Goal: Task Accomplishment & Management: Manage account settings

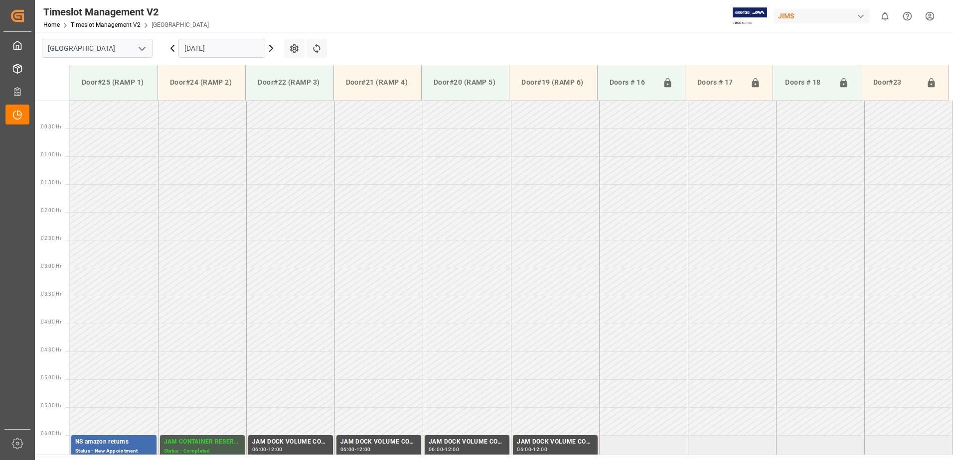
scroll to position [303, 0]
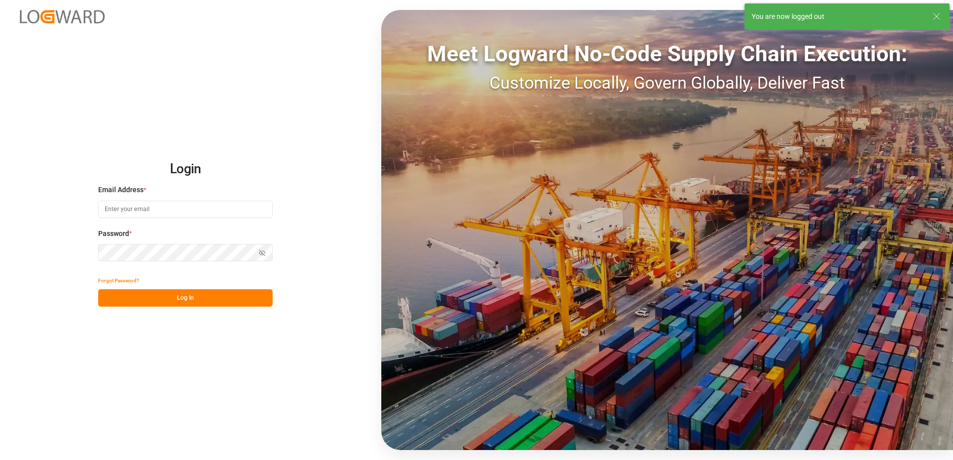
click at [224, 51] on div "Login Email Address * Password * Show password Forgot Password? Log In Meet Log…" at bounding box center [476, 230] width 953 height 460
click at [143, 208] on input at bounding box center [185, 209] width 174 height 17
type input "[PERSON_NAME][EMAIL_ADDRESS][DOMAIN_NAME]"
click at [91, 252] on div "Login Email Address * [EMAIL_ADDRESS][DOMAIN_NAME] Password * Show password For…" at bounding box center [476, 230] width 953 height 460
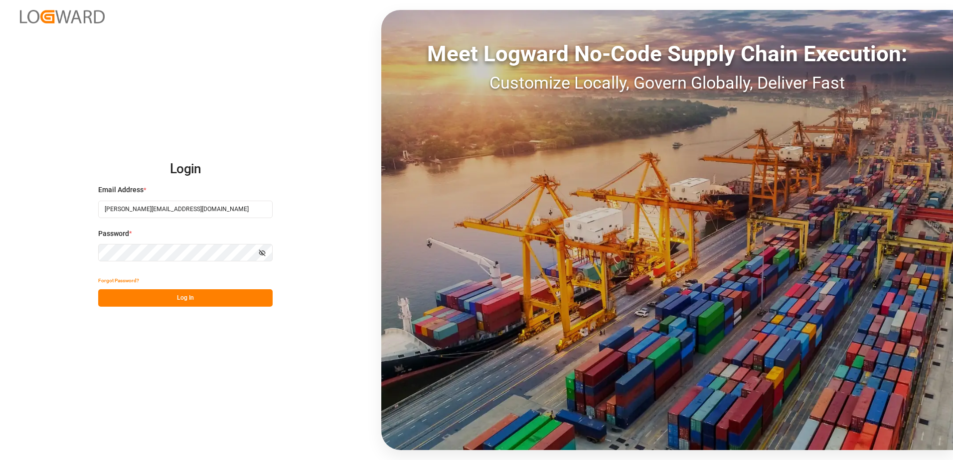
click at [111, 300] on button "Log In" at bounding box center [185, 298] width 174 height 17
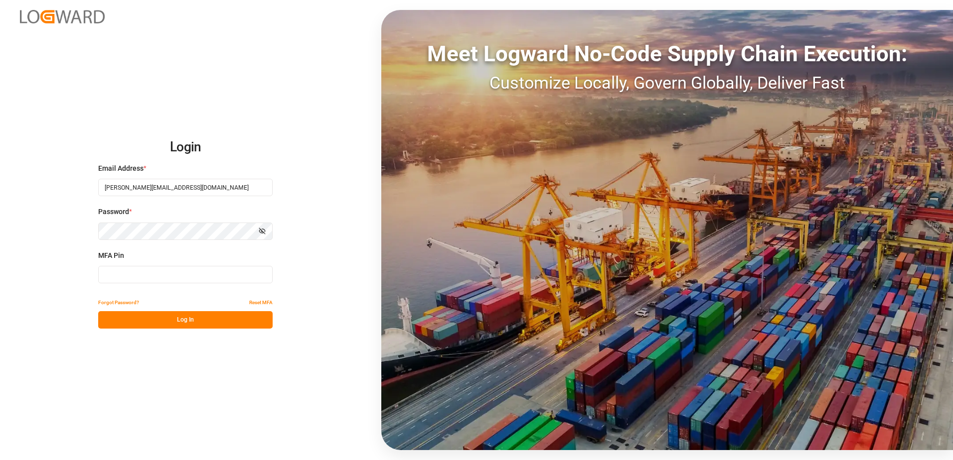
click at [119, 277] on input at bounding box center [185, 274] width 174 height 17
type input "885828"
click at [141, 321] on button "Log In" at bounding box center [185, 319] width 174 height 17
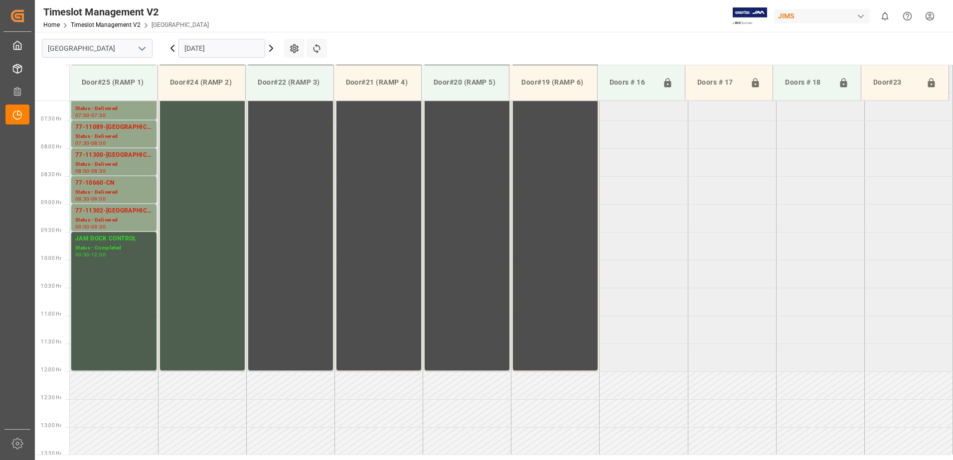
scroll to position [327, 0]
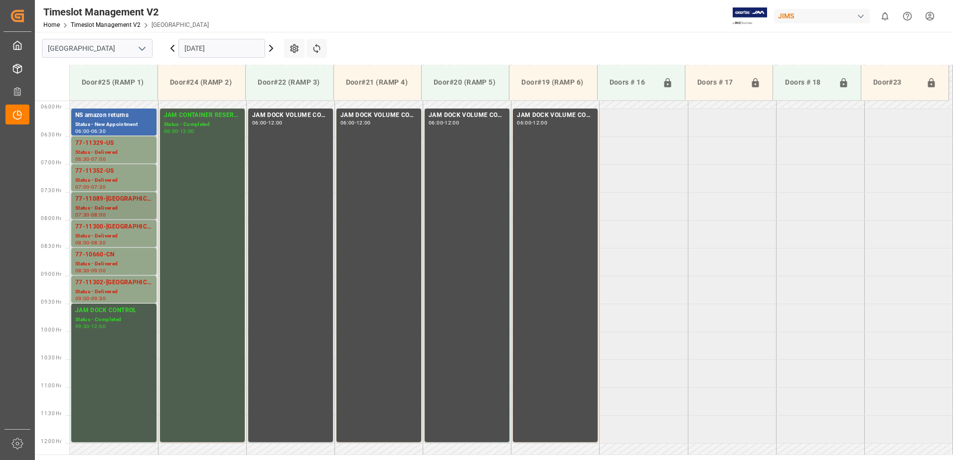
click at [108, 206] on div "Status - Delivered" at bounding box center [113, 208] width 77 height 8
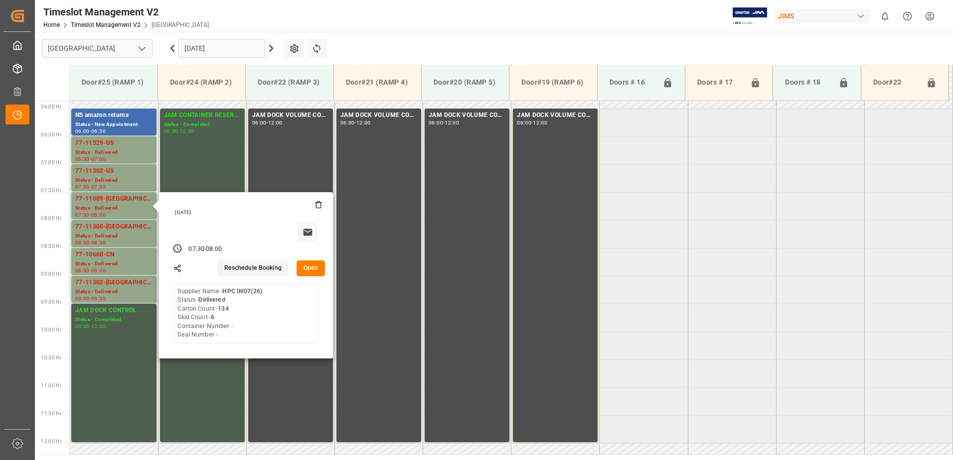
click at [315, 267] on button "Open" at bounding box center [311, 269] width 29 height 16
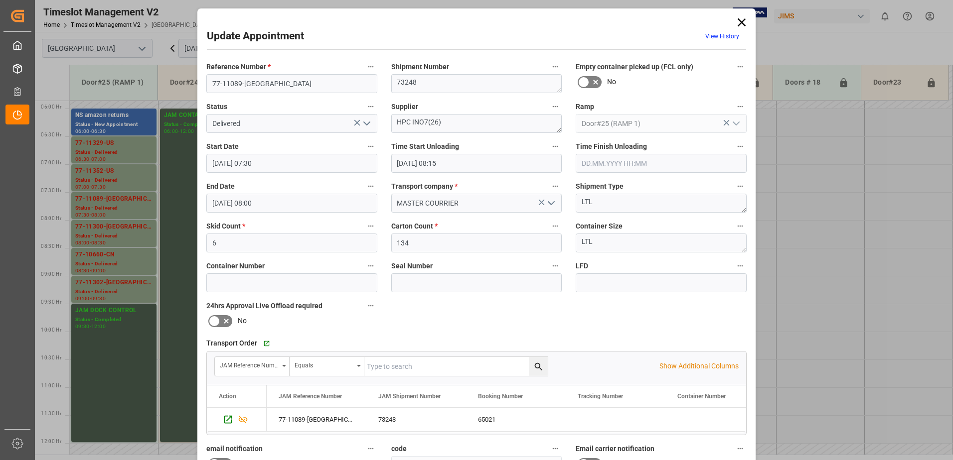
click at [365, 124] on icon "open menu" at bounding box center [367, 124] width 12 height 12
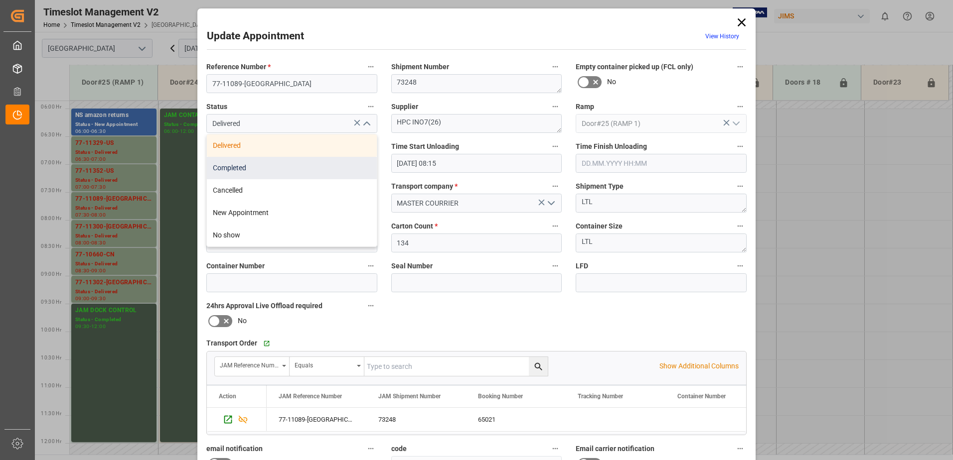
click at [275, 172] on div "Completed" at bounding box center [292, 168] width 170 height 22
type input "Completed"
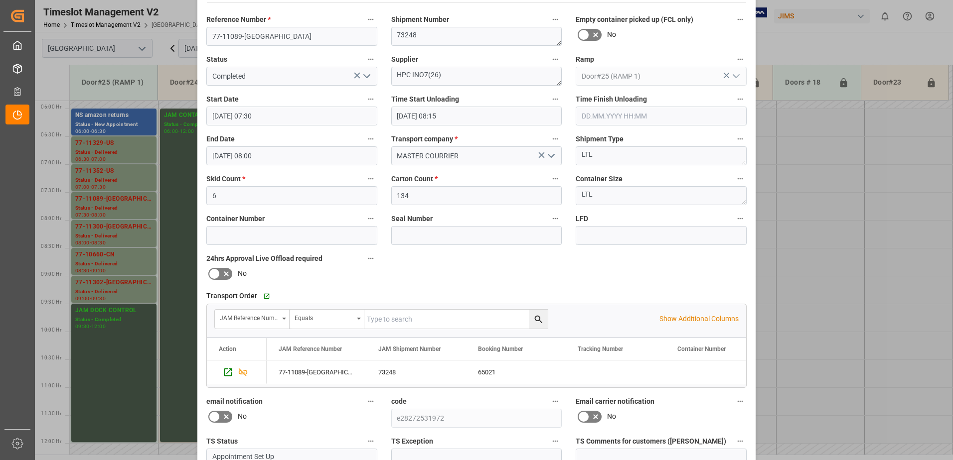
scroll to position [146, 0]
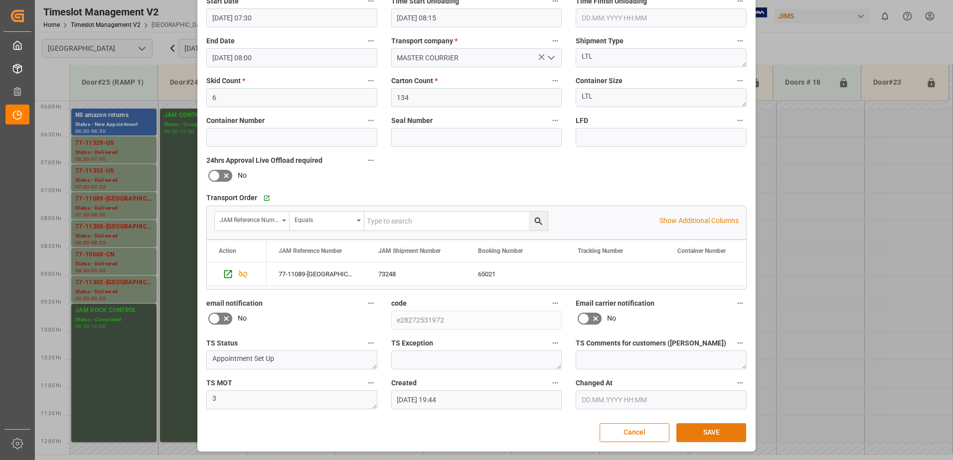
click at [708, 432] on button "SAVE" at bounding box center [711, 433] width 70 height 19
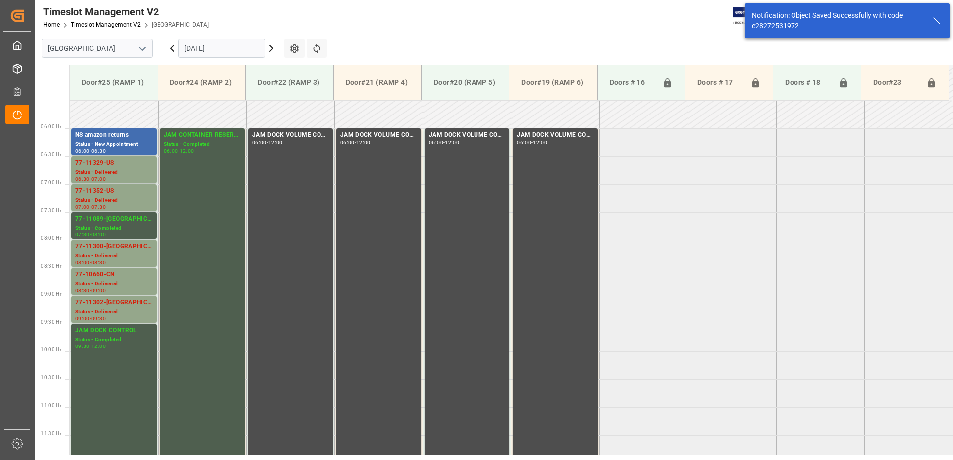
scroll to position [329, 0]
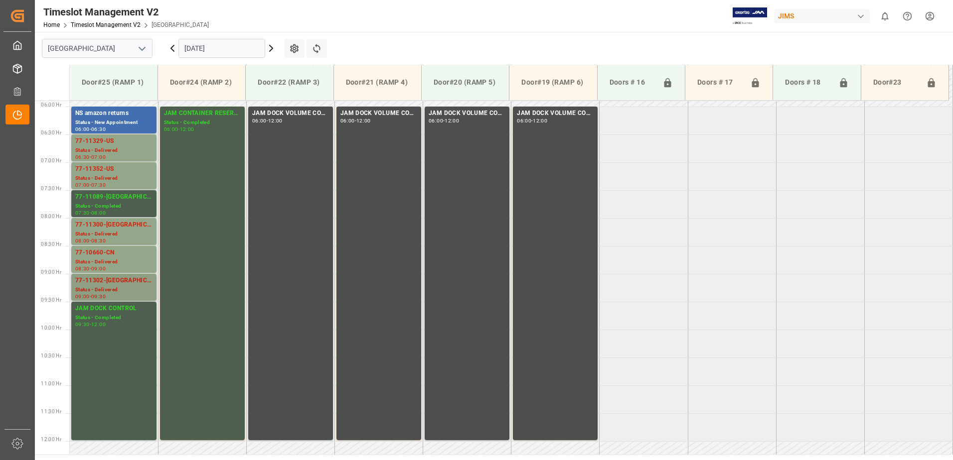
click at [114, 293] on div "Status - Delivered" at bounding box center [113, 290] width 77 height 8
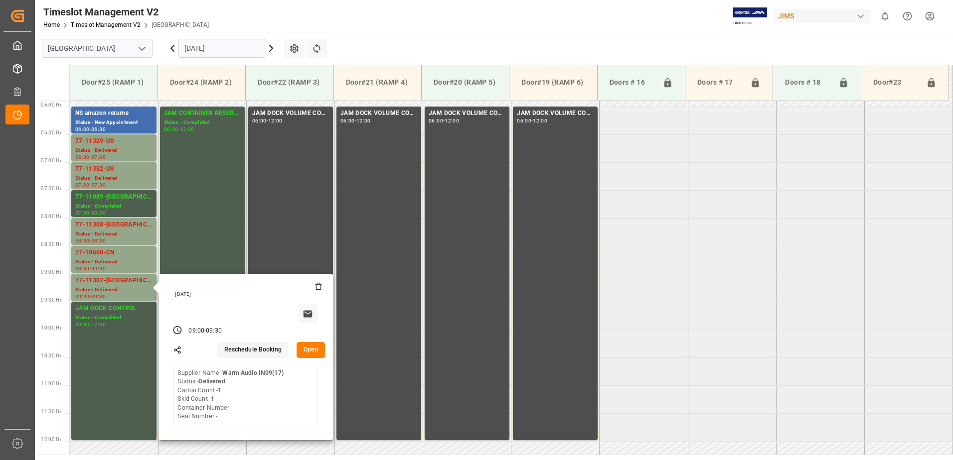
click at [311, 349] on button "Open" at bounding box center [311, 350] width 29 height 16
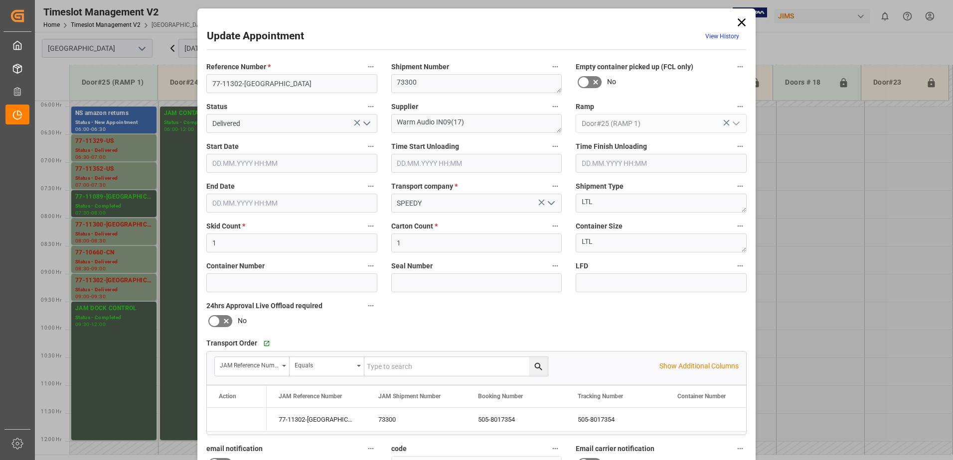
type input "[DATE] 09:00"
type input "[DATE] 07:45"
type input "[DATE] 08:00"
type input "[DATE] 09:30"
type input "[DATE] 14:24"
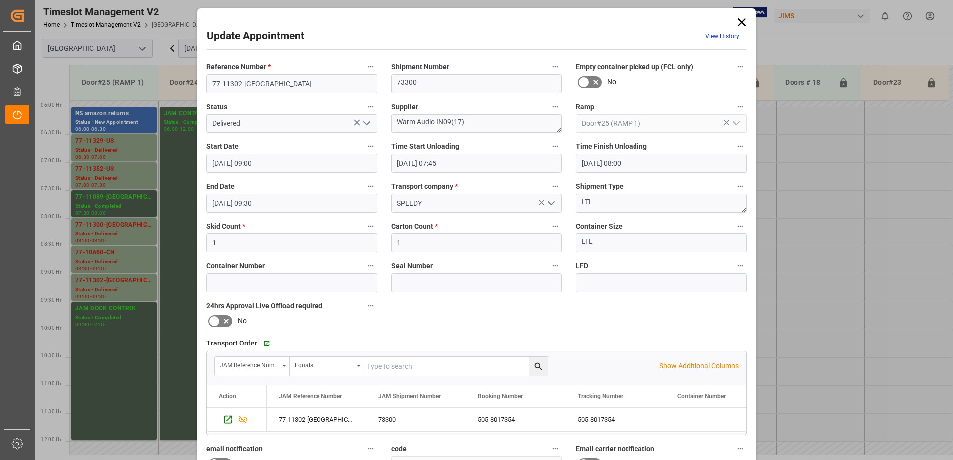
click at [366, 122] on icon "open menu" at bounding box center [367, 124] width 12 height 12
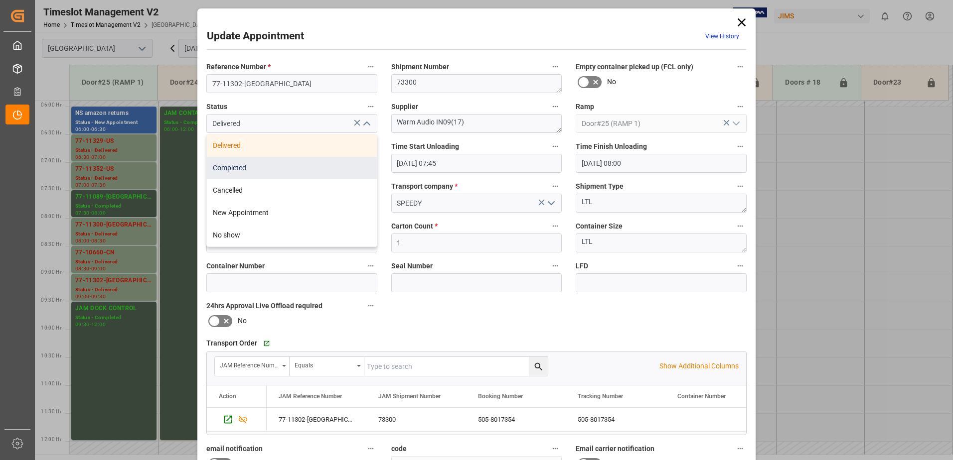
click at [267, 165] on div "Completed" at bounding box center [292, 168] width 170 height 22
type input "Completed"
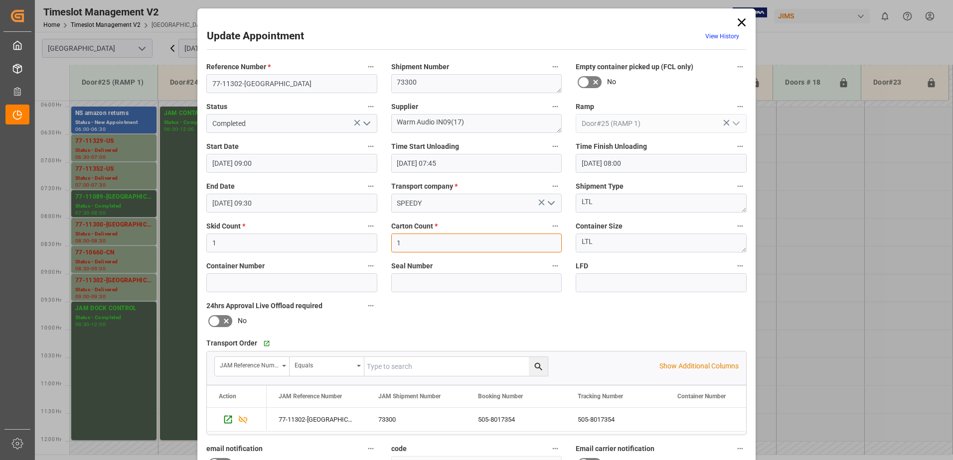
click at [403, 245] on input "1" at bounding box center [476, 243] width 171 height 19
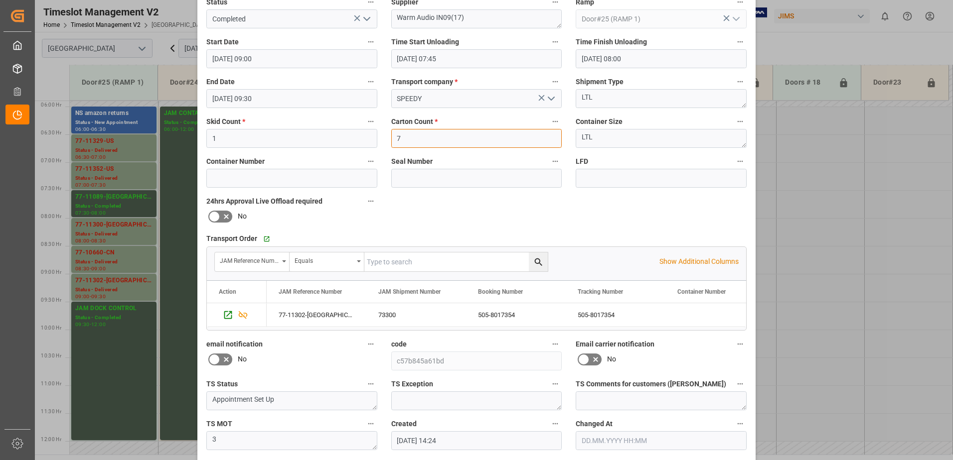
scroll to position [146, 0]
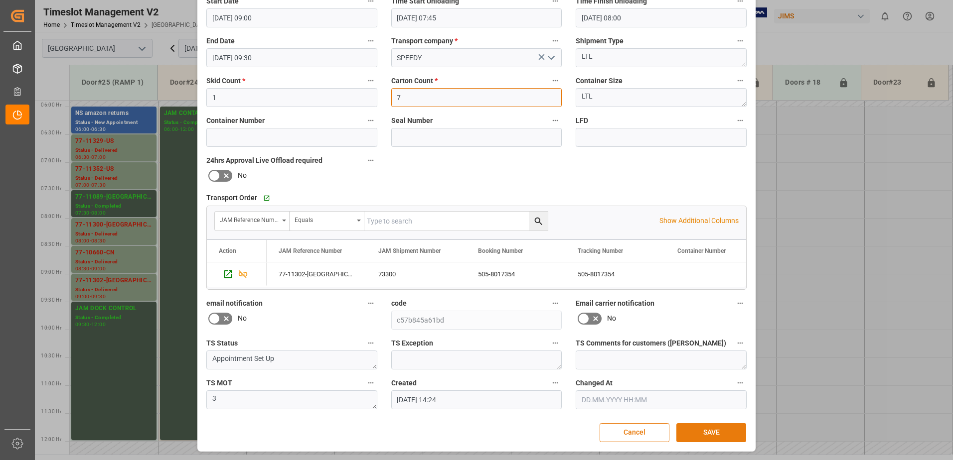
type input "7"
click at [703, 433] on button "SAVE" at bounding box center [711, 433] width 70 height 19
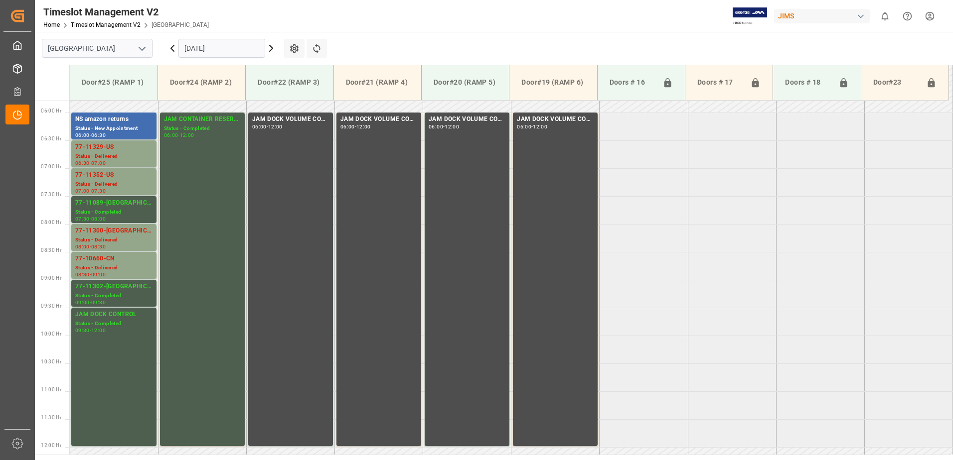
scroll to position [325, 0]
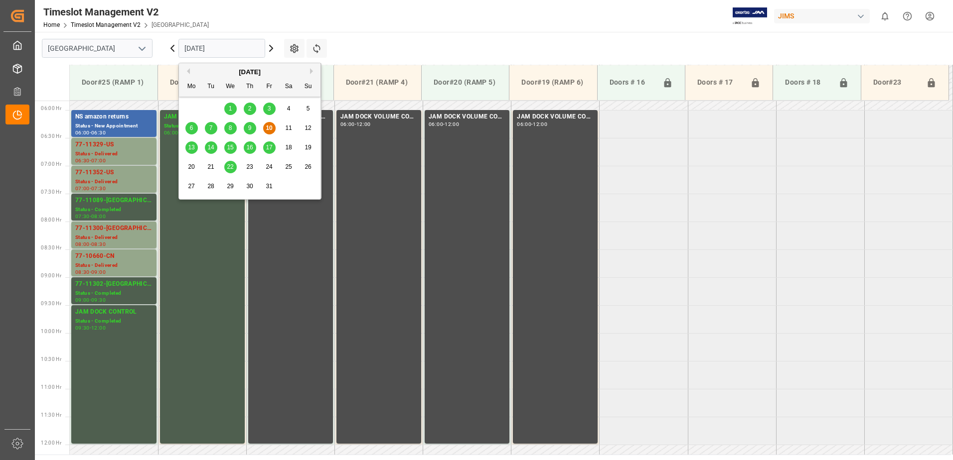
click at [255, 49] on input "[DATE]" at bounding box center [221, 48] width 87 height 19
click at [211, 150] on span "14" at bounding box center [210, 147] width 6 height 7
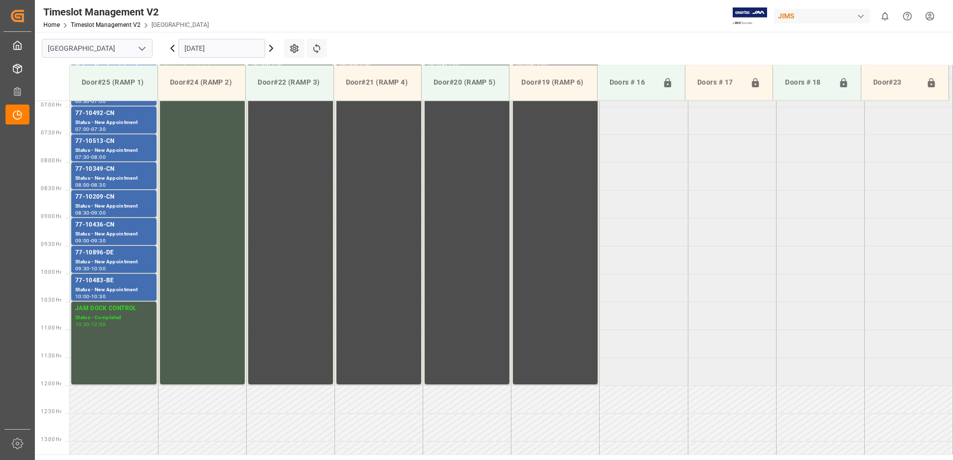
scroll to position [327, 0]
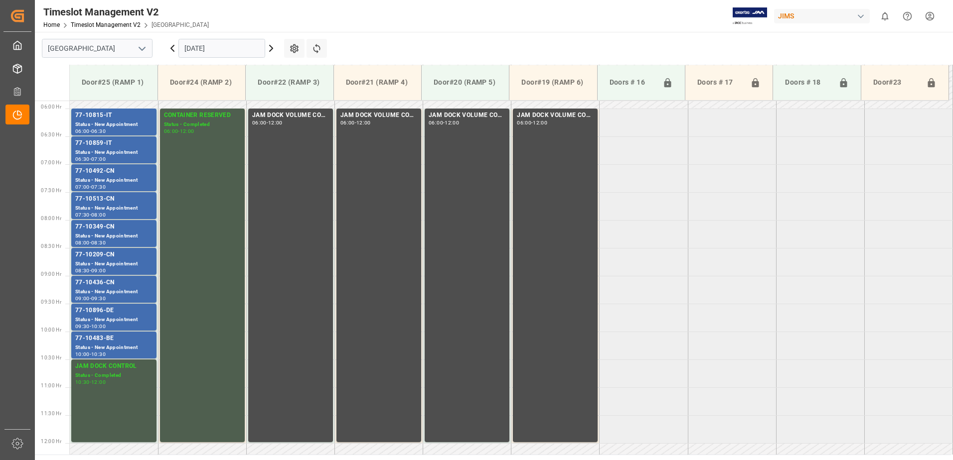
click at [231, 46] on input "[DATE]" at bounding box center [221, 48] width 87 height 19
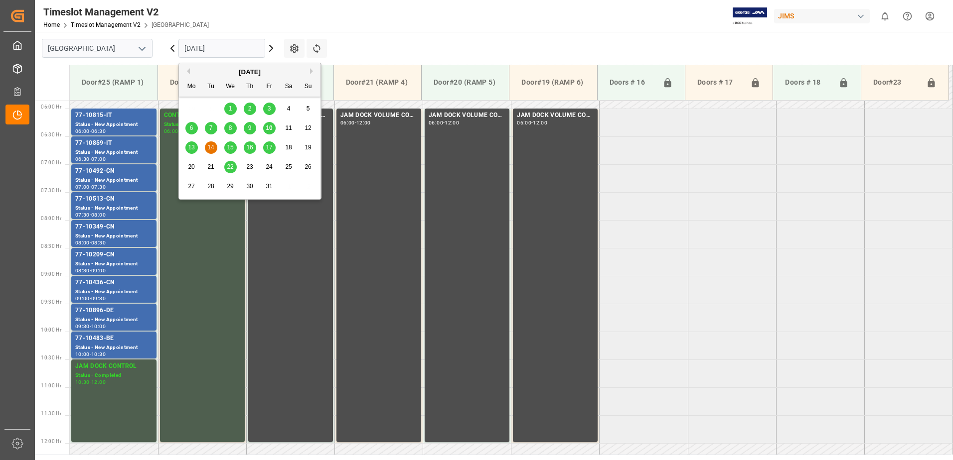
click at [230, 147] on span "15" at bounding box center [230, 147] width 6 height 7
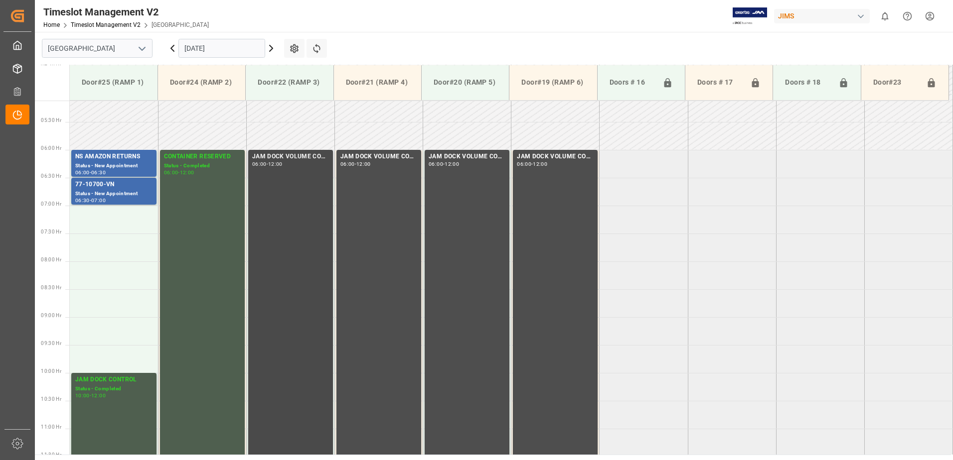
scroll to position [277, 0]
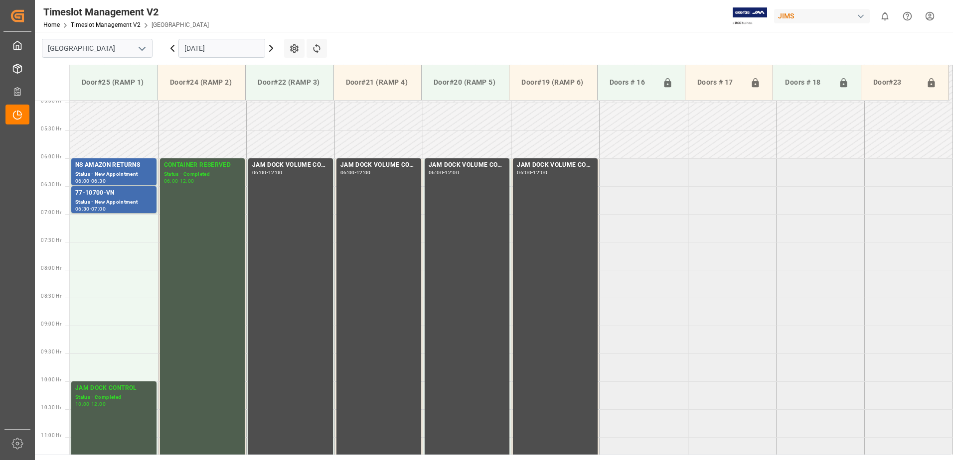
click at [929, 16] on html "Created by potrace 1.15, written by [PERSON_NAME] [DATE]-[DATE] Created by potr…" at bounding box center [476, 230] width 953 height 460
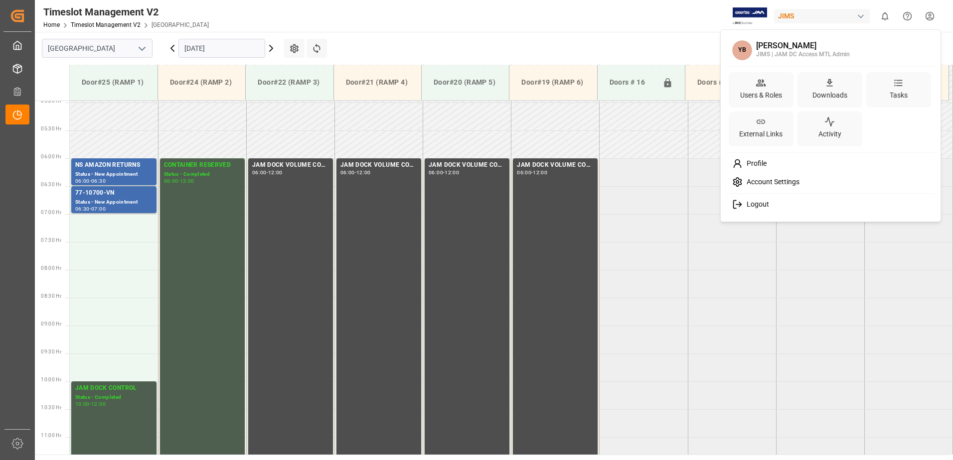
click at [751, 205] on span "Logout" at bounding box center [756, 204] width 26 height 9
